Goal: Information Seeking & Learning: Find specific page/section

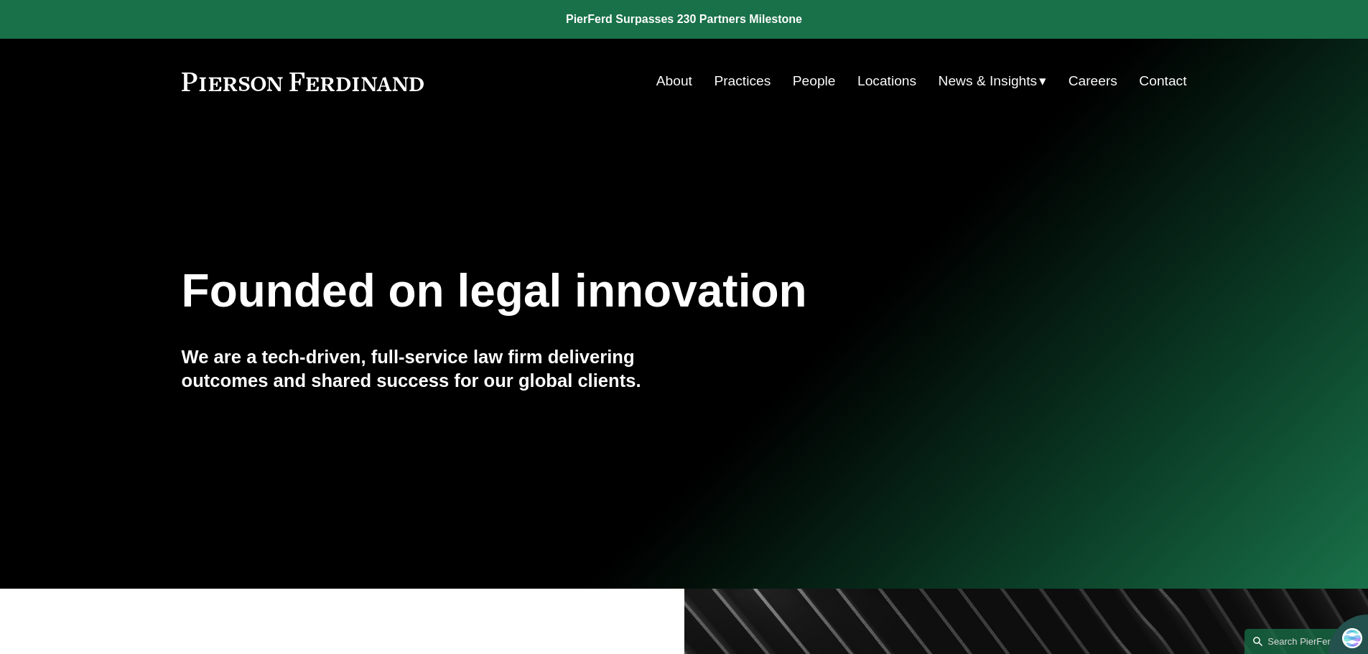
click at [796, 78] on link "People" at bounding box center [814, 80] width 43 height 27
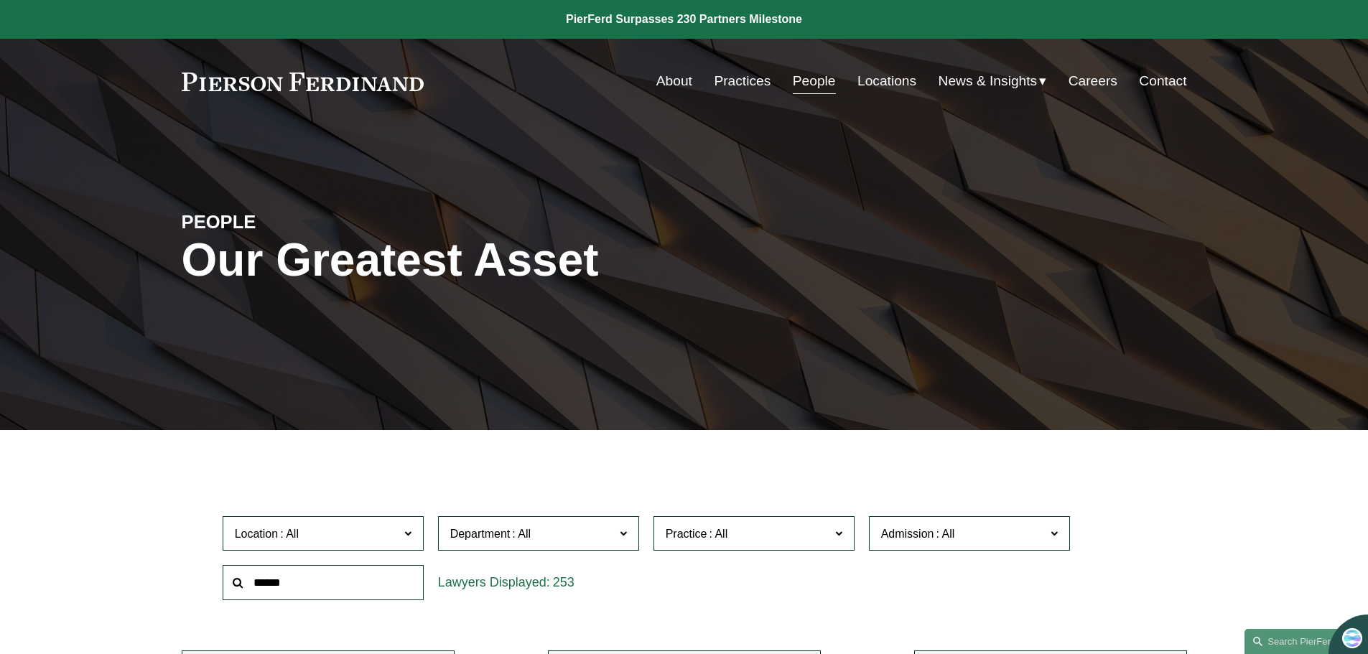
drag, startPoint x: 273, startPoint y: 587, endPoint x: 266, endPoint y: 590, distance: 7.4
click at [271, 588] on input "text" at bounding box center [323, 582] width 201 height 35
type input "******"
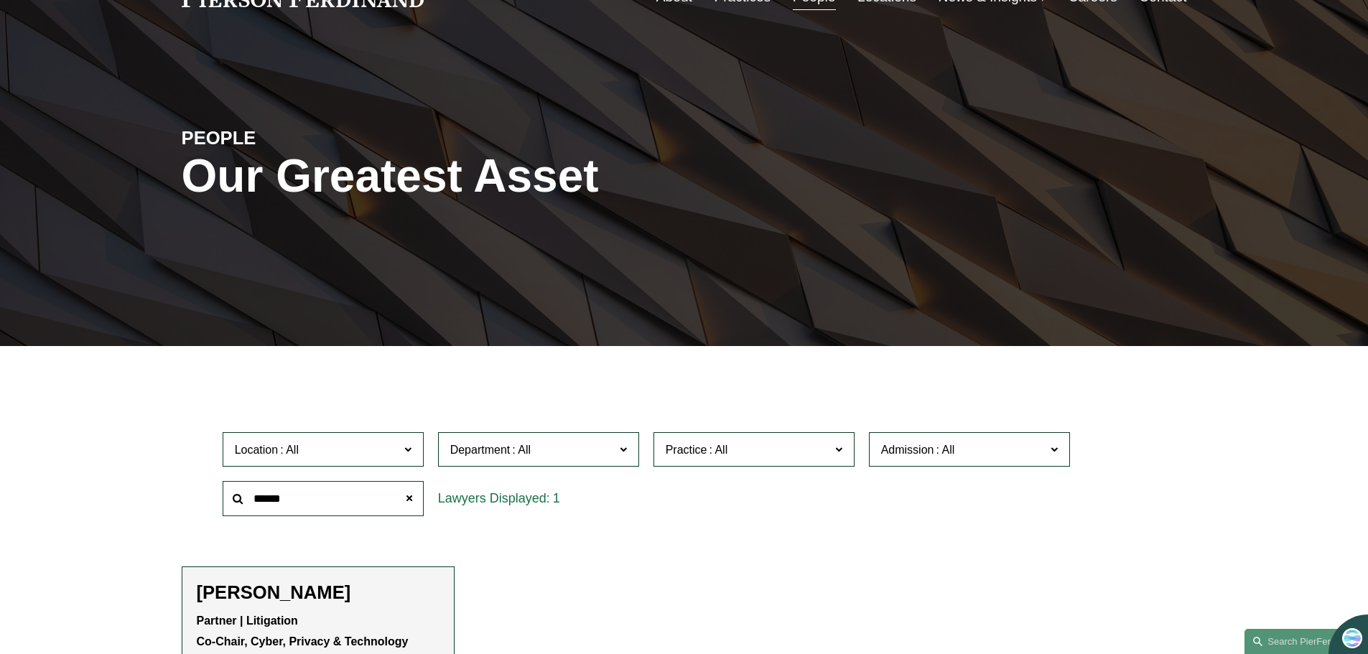
scroll to position [287, 0]
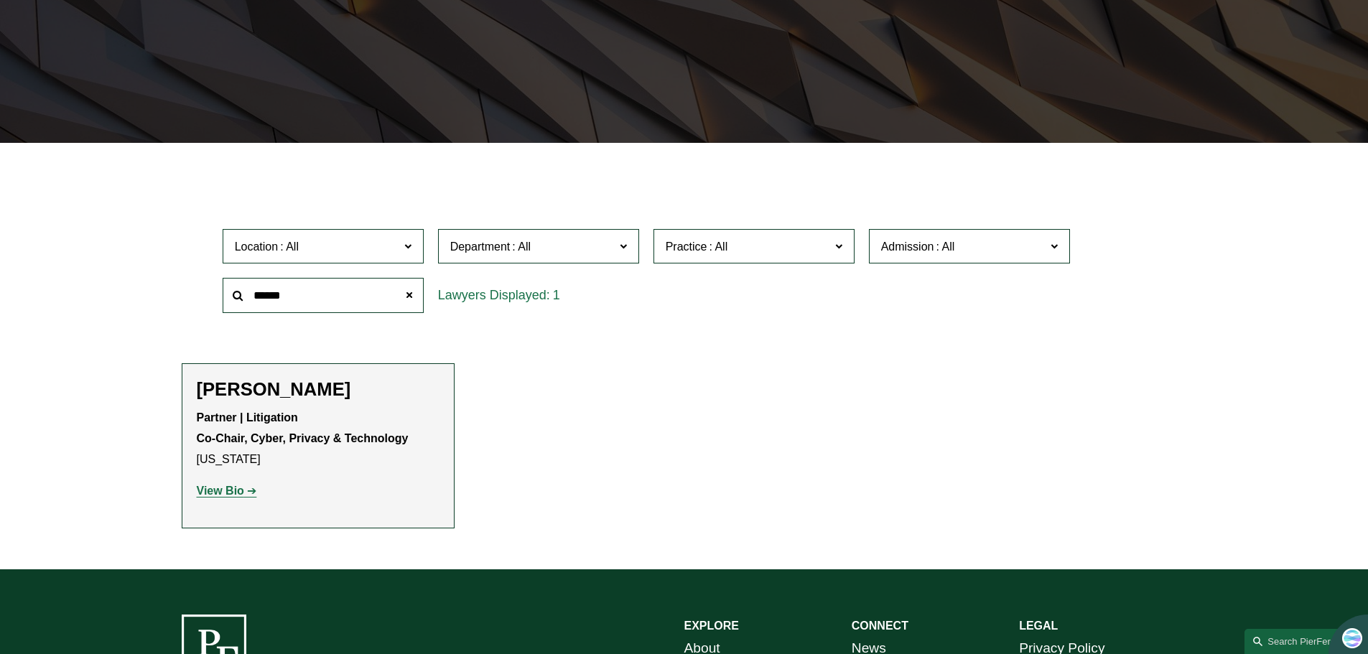
click at [227, 493] on strong "View Bio" at bounding box center [220, 491] width 47 height 12
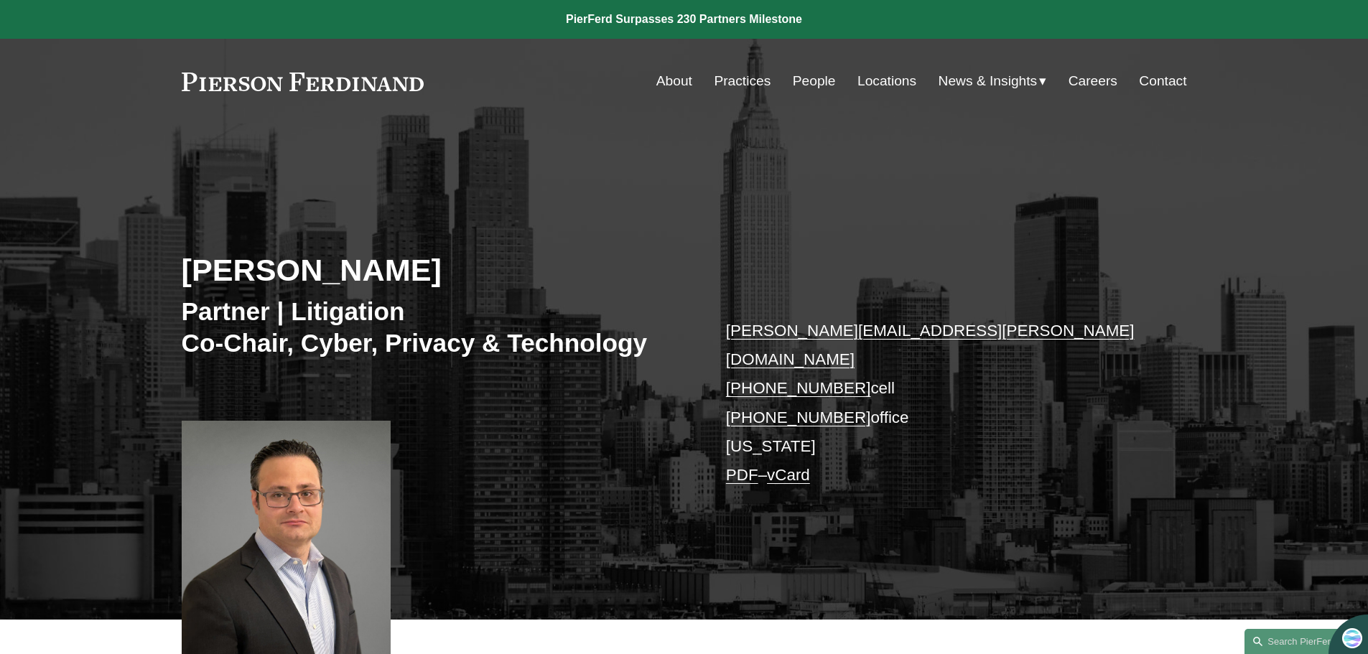
click at [808, 81] on link "People" at bounding box center [814, 80] width 43 height 27
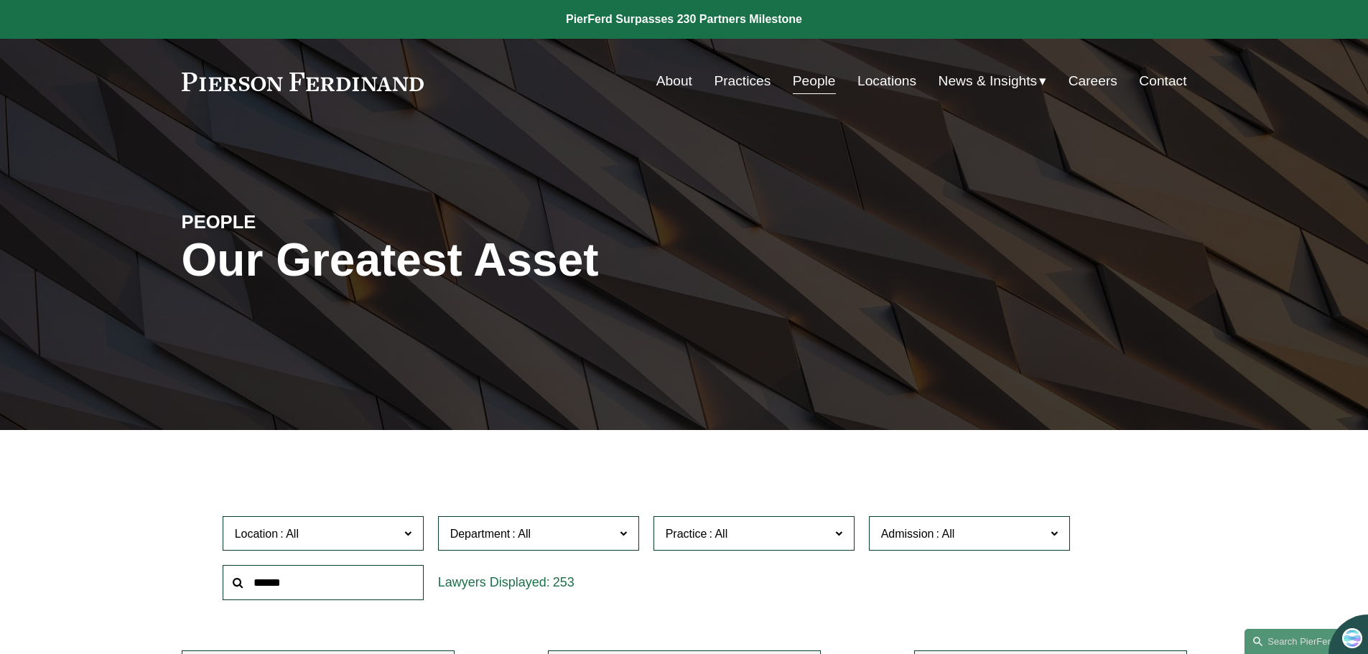
click at [305, 586] on input "text" at bounding box center [323, 582] width 201 height 35
type input "******"
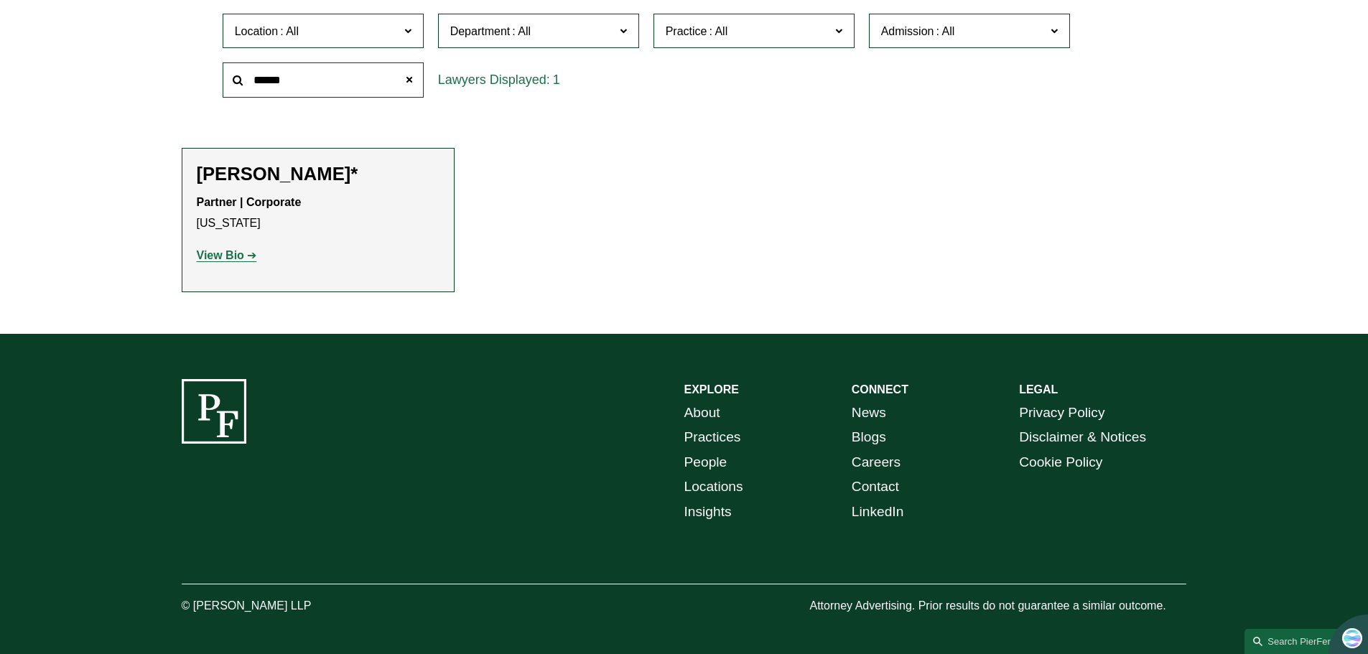
click at [205, 260] on strong "View Bio" at bounding box center [220, 255] width 47 height 12
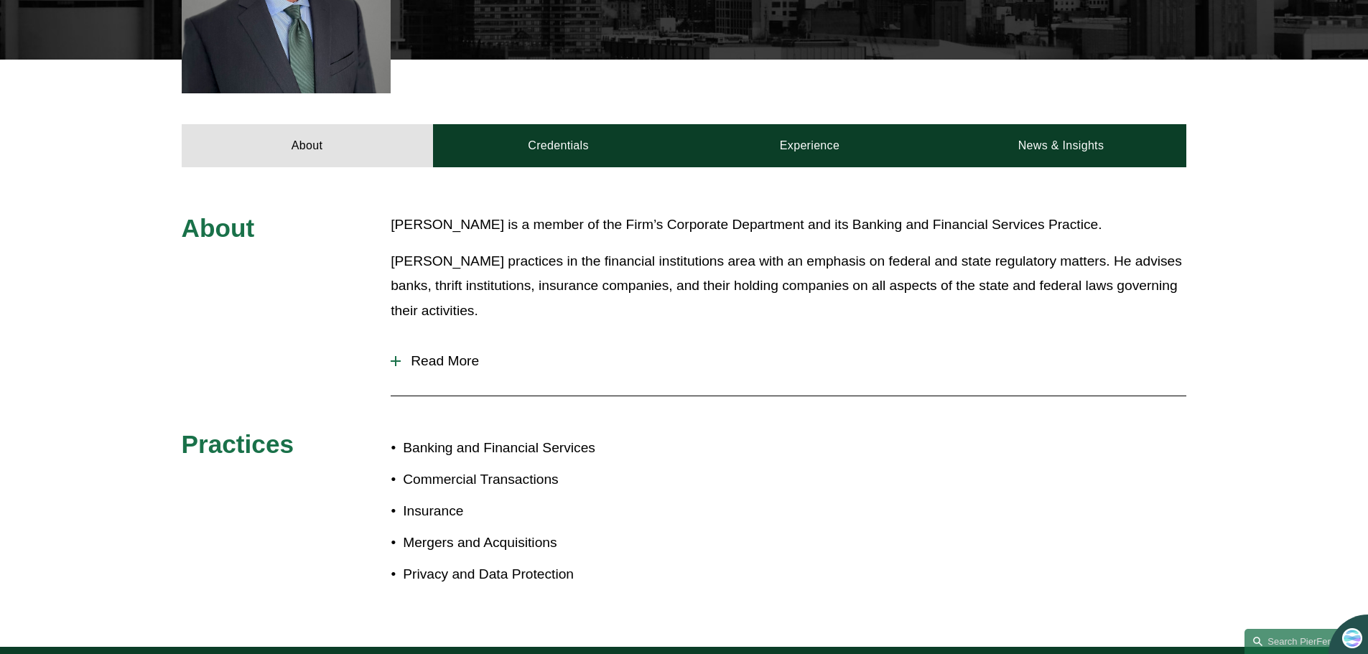
scroll to position [574, 0]
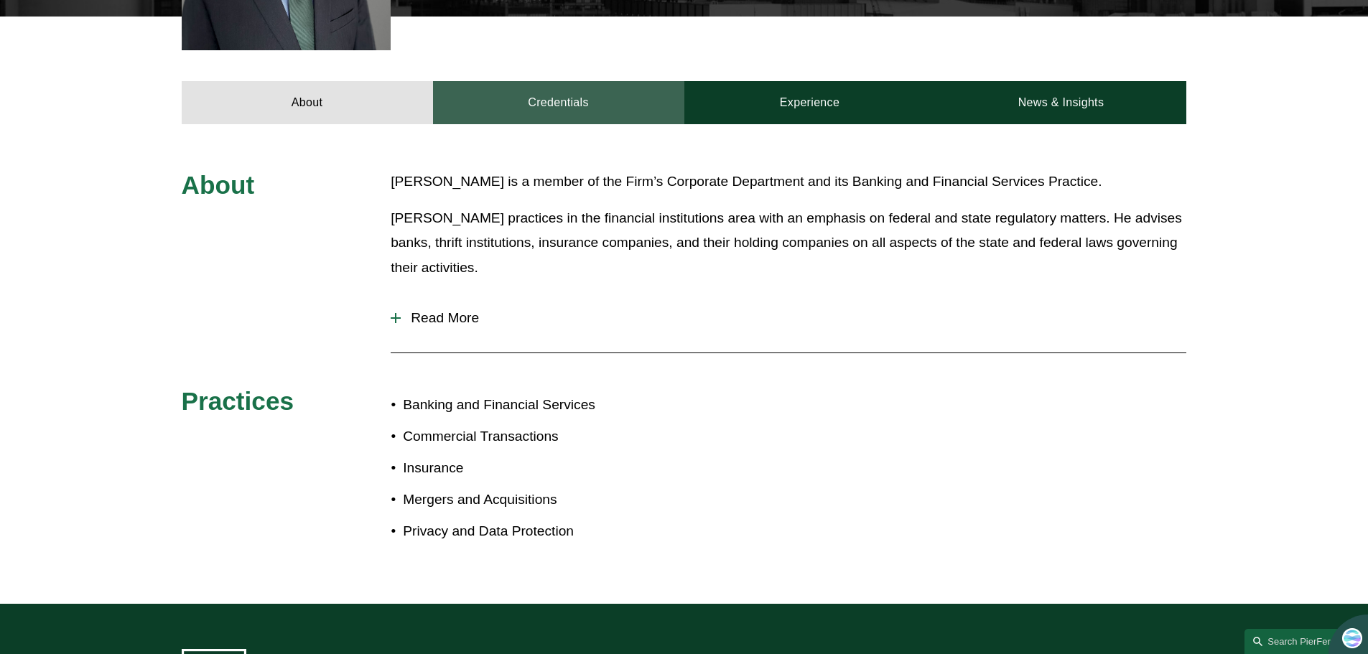
click at [553, 81] on link "Credentials" at bounding box center [558, 102] width 251 height 43
